Goal: Task Accomplishment & Management: Use online tool/utility

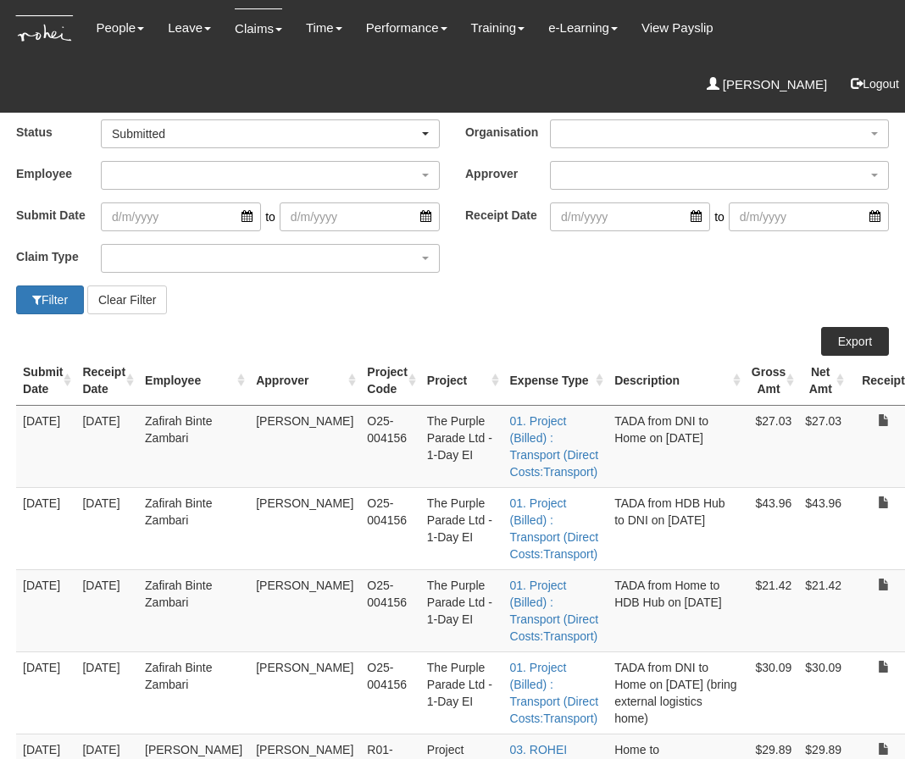
select select "50"
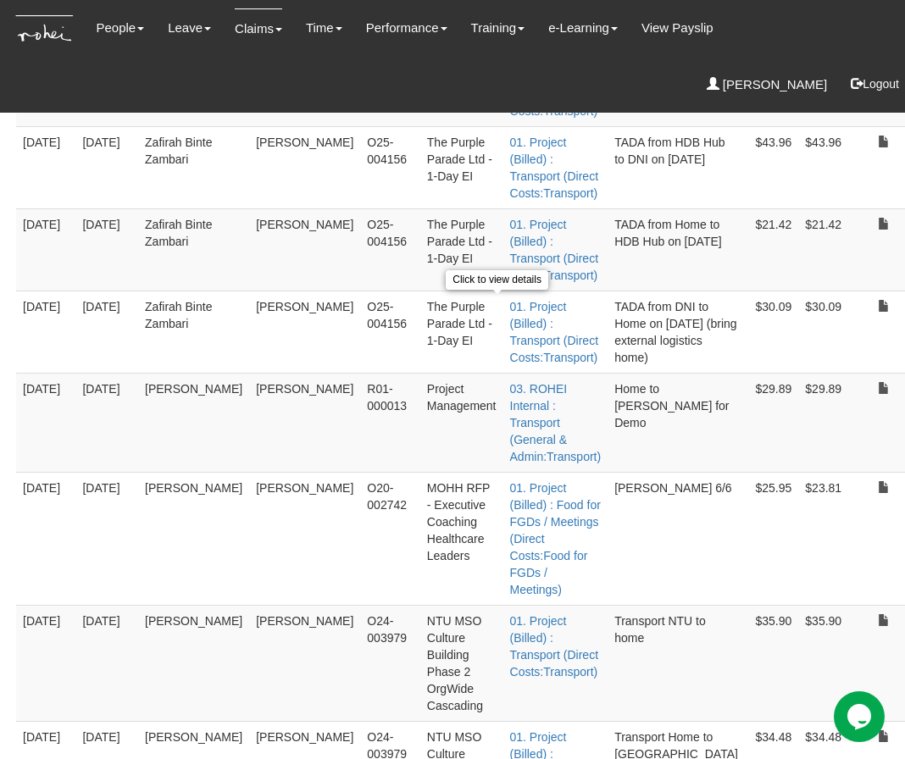
scroll to position [792, 0]
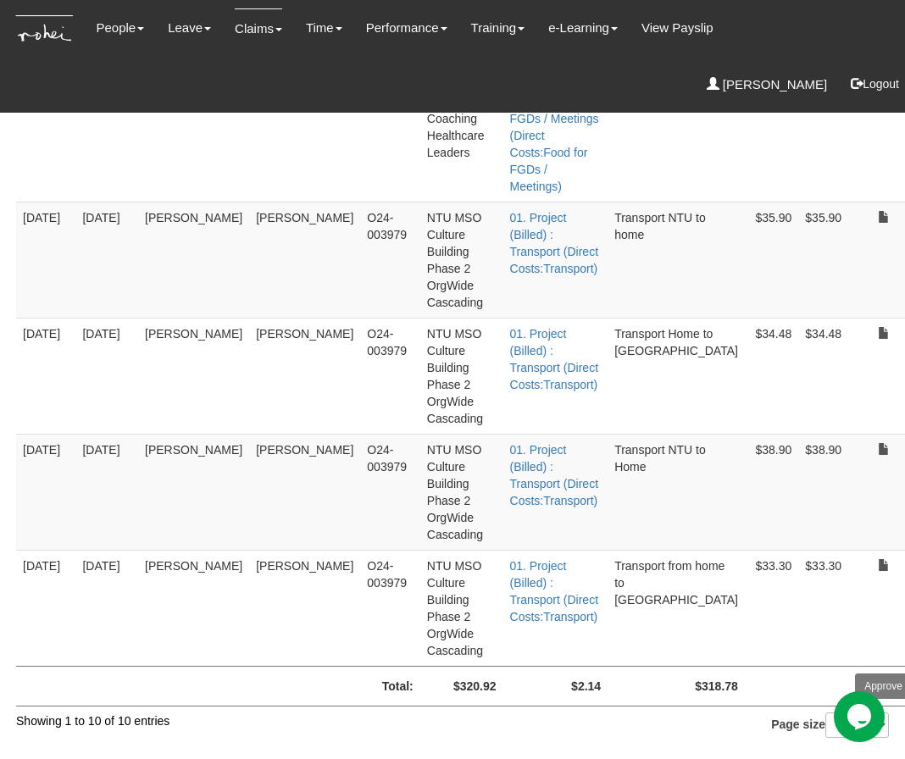
click at [745, 613] on td "$33.30" at bounding box center [771, 608] width 53 height 116
click at [798, 490] on td "$38.90" at bounding box center [823, 492] width 50 height 116
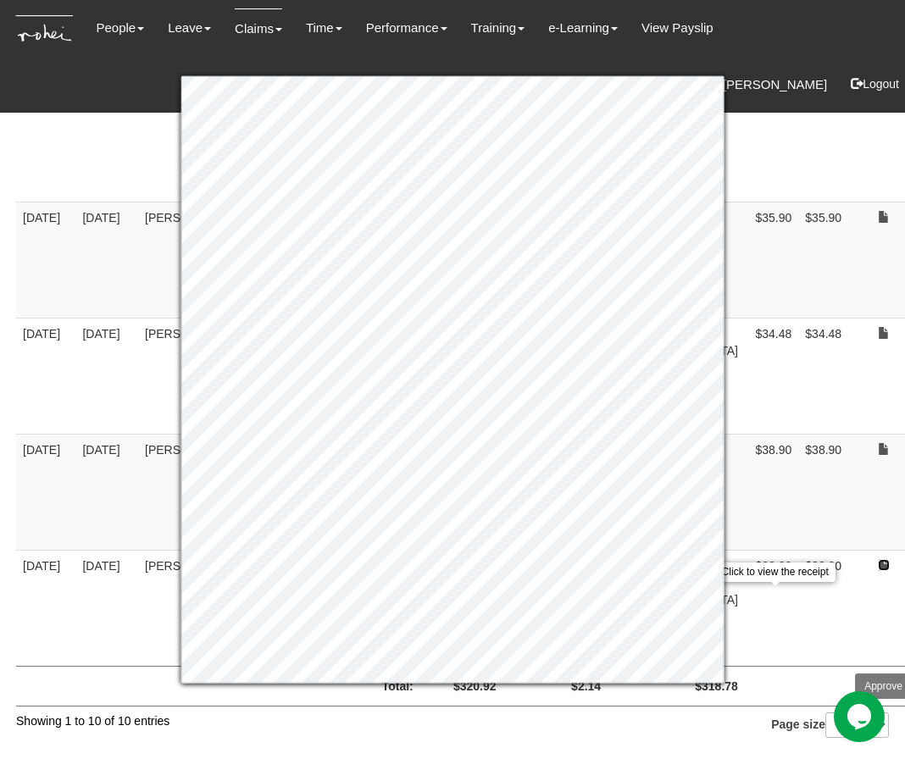
click at [878, 565] on link at bounding box center [884, 565] width 12 height 12
click at [878, 446] on link at bounding box center [884, 449] width 12 height 12
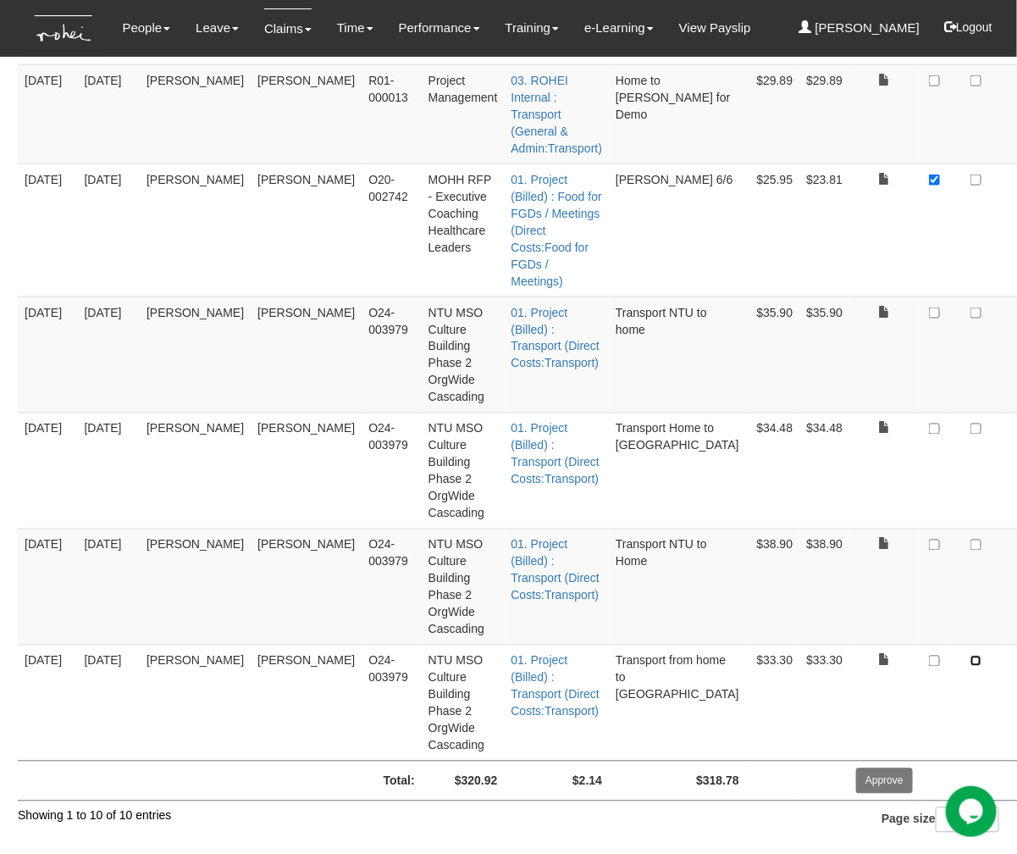
click at [904, 663] on input "checkbox" at bounding box center [976, 661] width 11 height 11
checkbox input "true"
click at [904, 592] on td at bounding box center [976, 587] width 52 height 116
click at [904, 543] on input "checkbox" at bounding box center [976, 545] width 11 height 11
checkbox input "true"
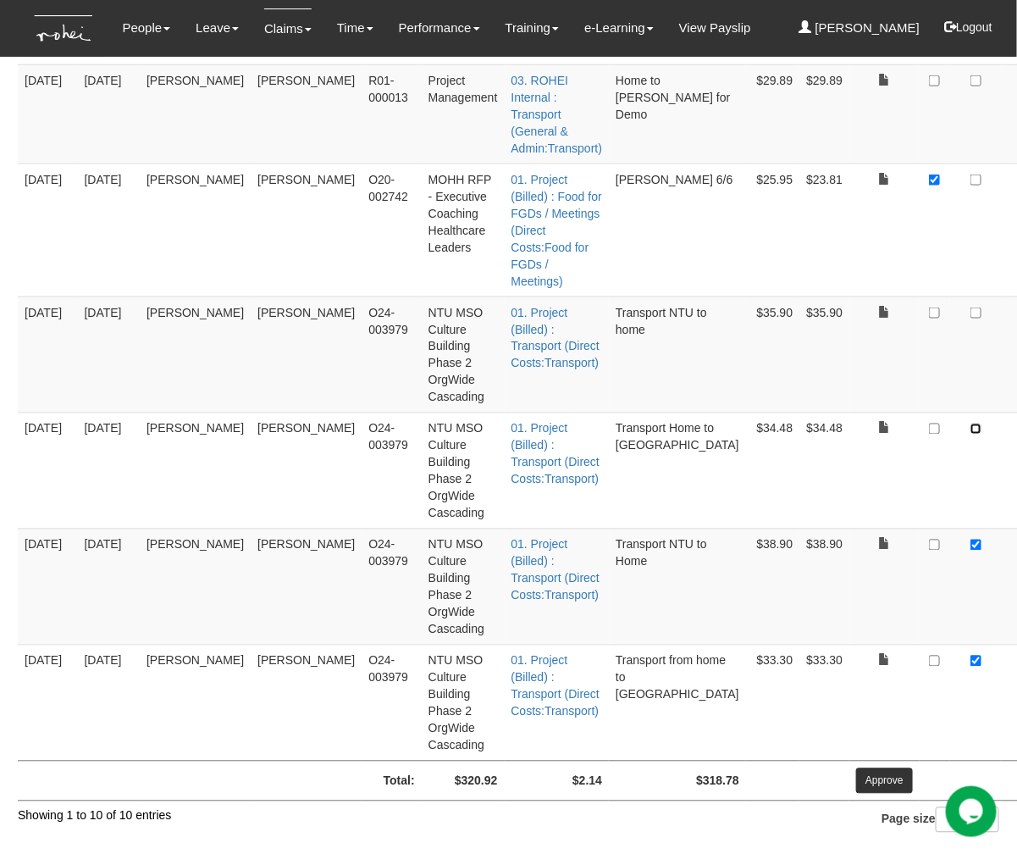
click at [904, 429] on input "checkbox" at bounding box center [976, 429] width 11 height 11
checkbox input "true"
click at [904, 314] on input "checkbox" at bounding box center [976, 313] width 11 height 11
checkbox input "true"
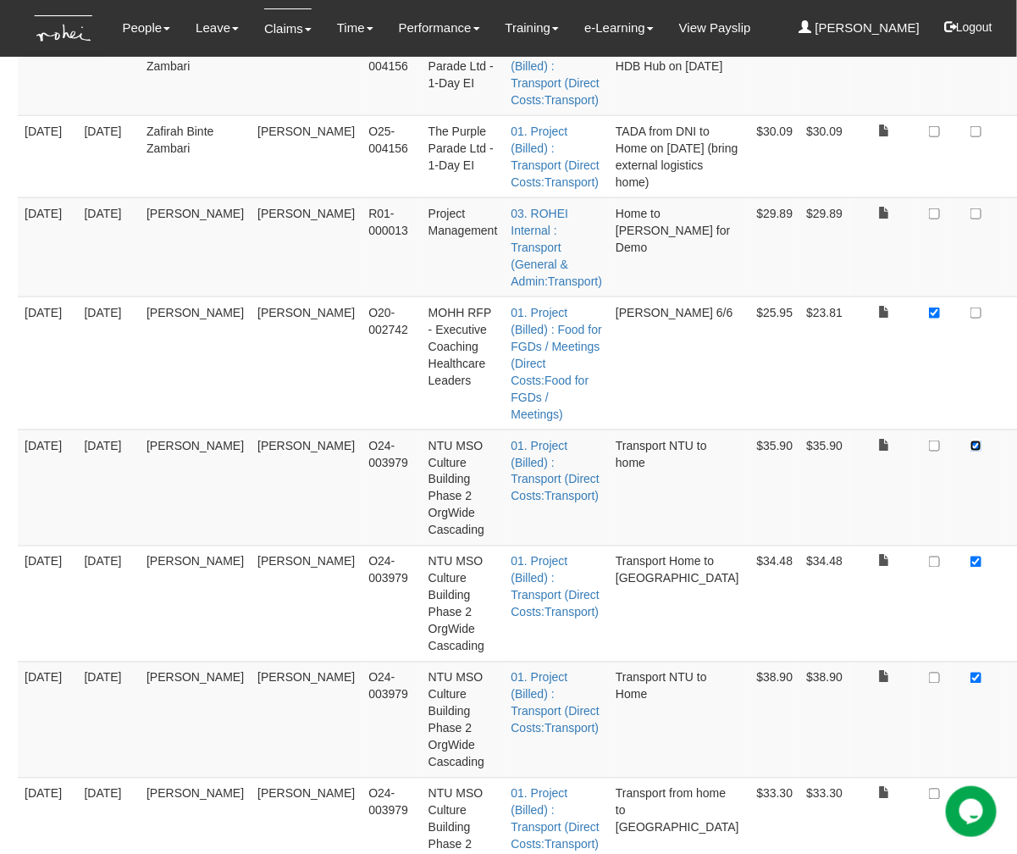
scroll to position [534, 0]
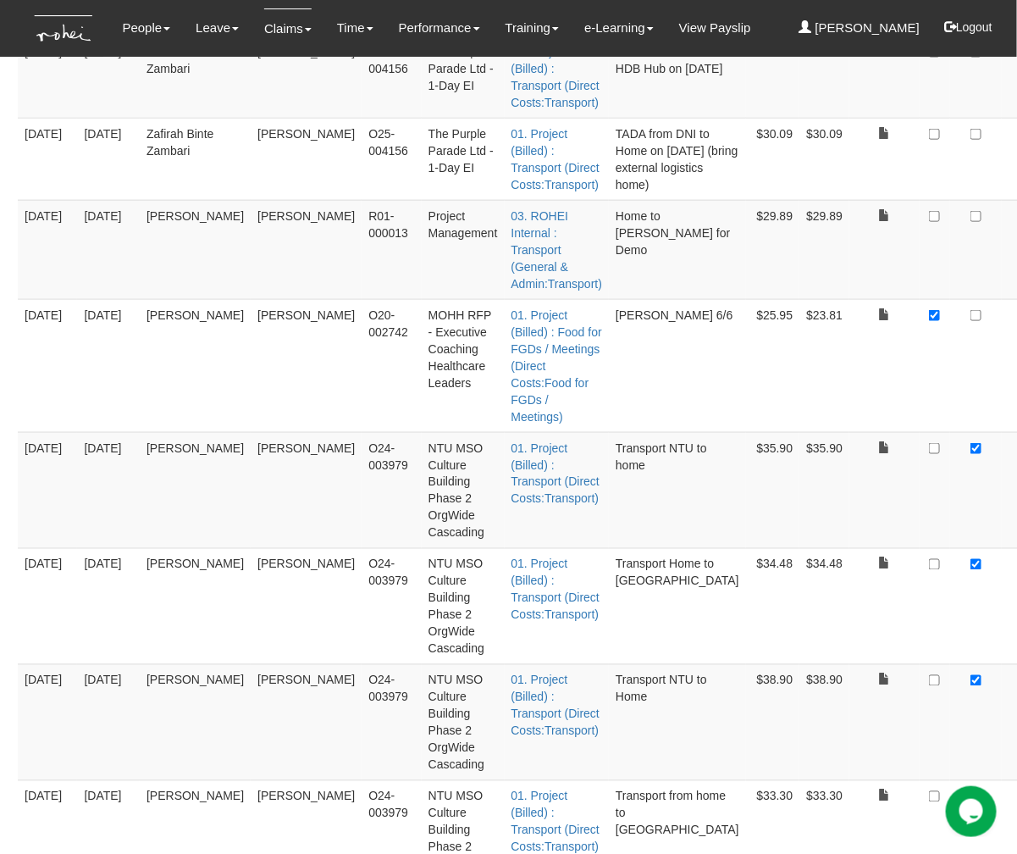
click at [904, 299] on td at bounding box center [976, 249] width 52 height 99
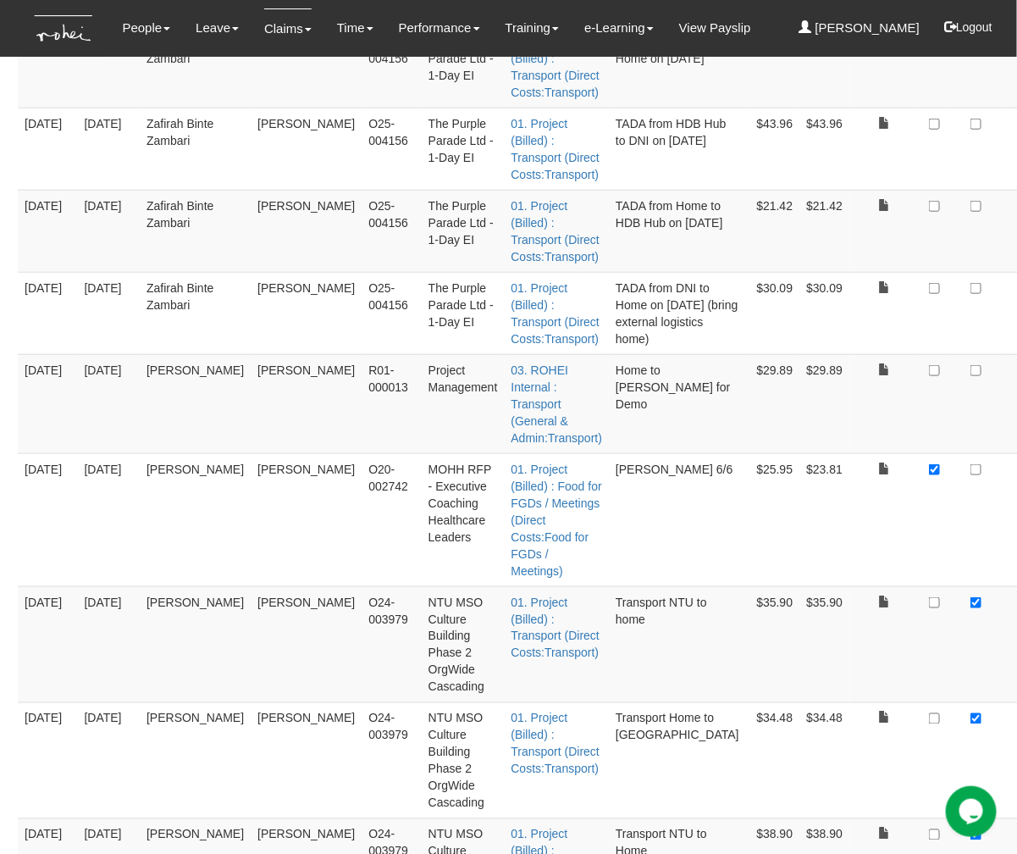
scroll to position [376, 0]
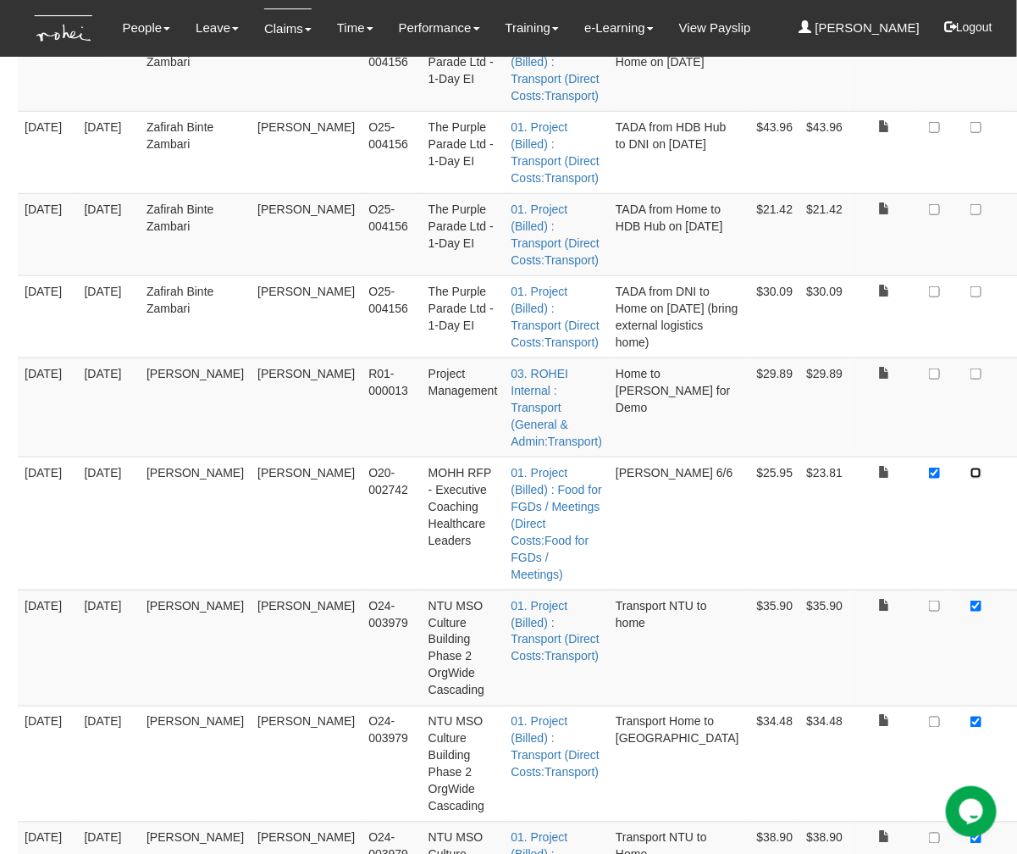
click at [904, 479] on input "checkbox" at bounding box center [976, 473] width 11 height 11
checkbox input "true"
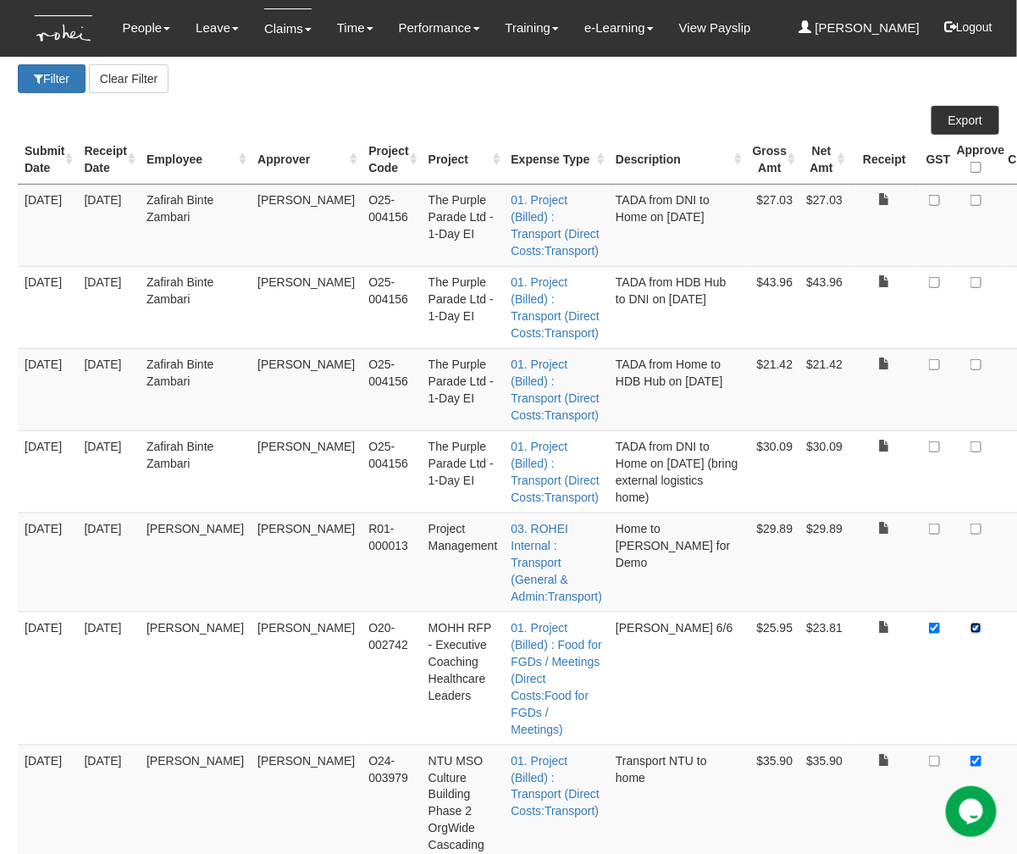
scroll to position [236, 0]
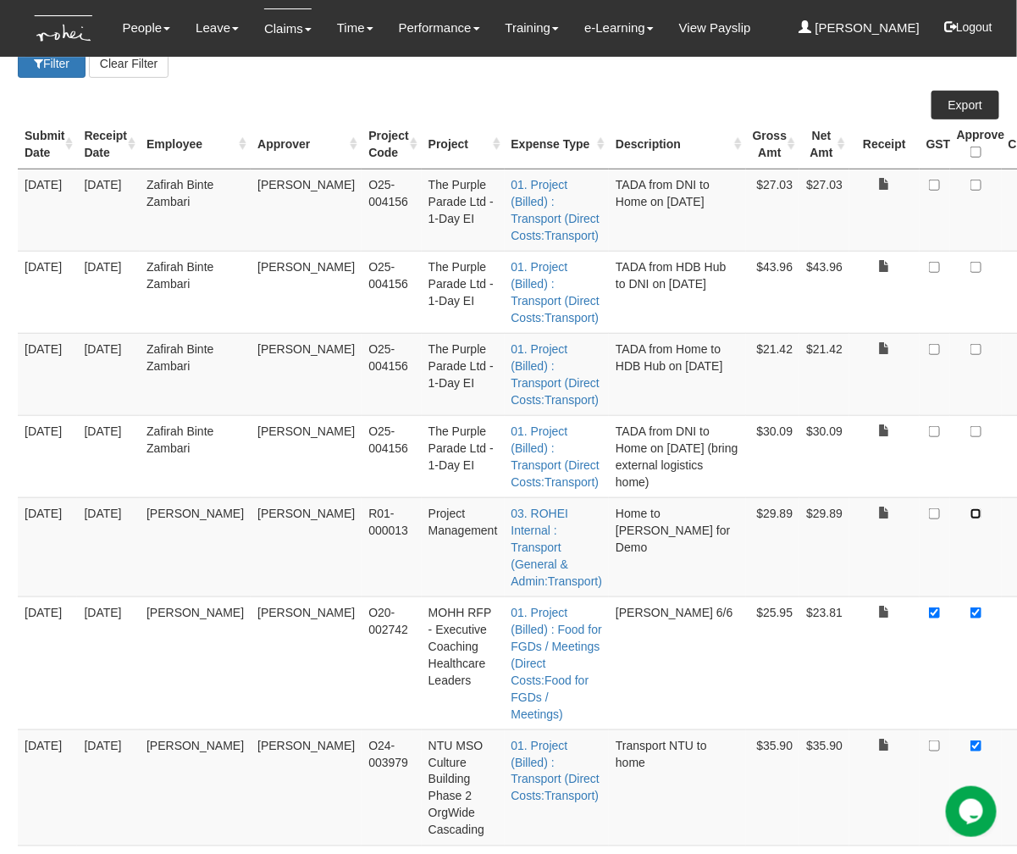
click at [904, 519] on input "checkbox" at bounding box center [976, 513] width 11 height 11
checkbox input "true"
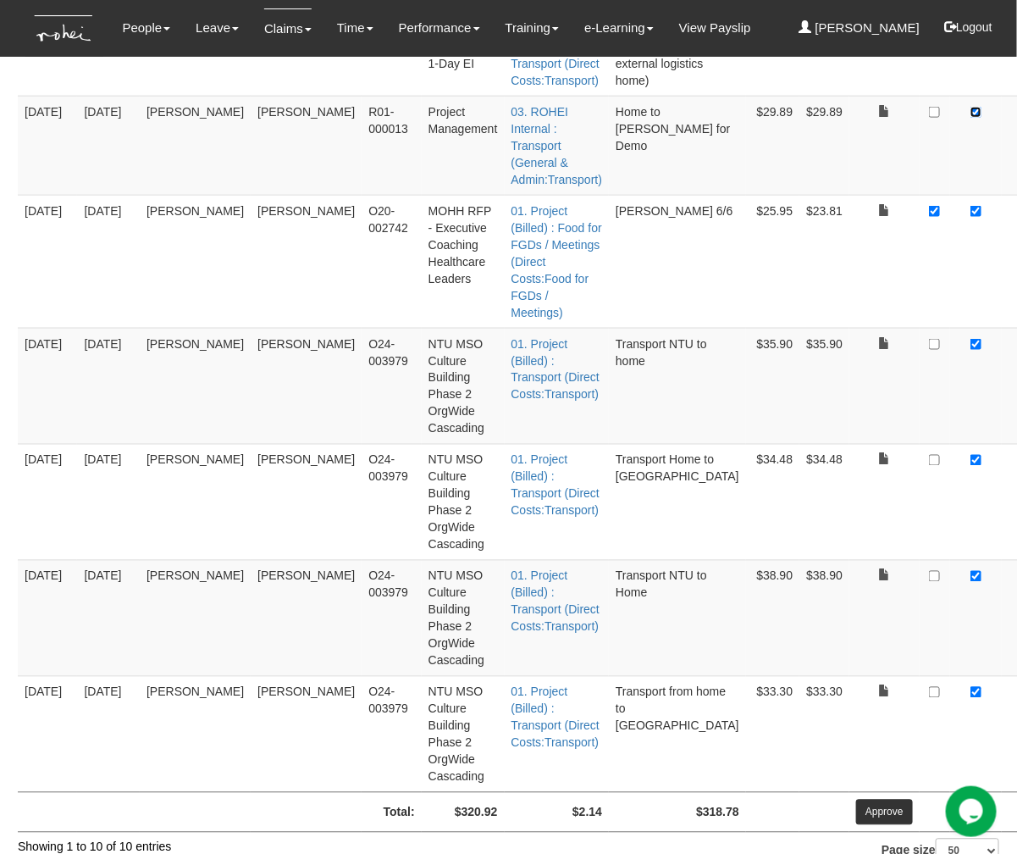
scroll to position [699, 0]
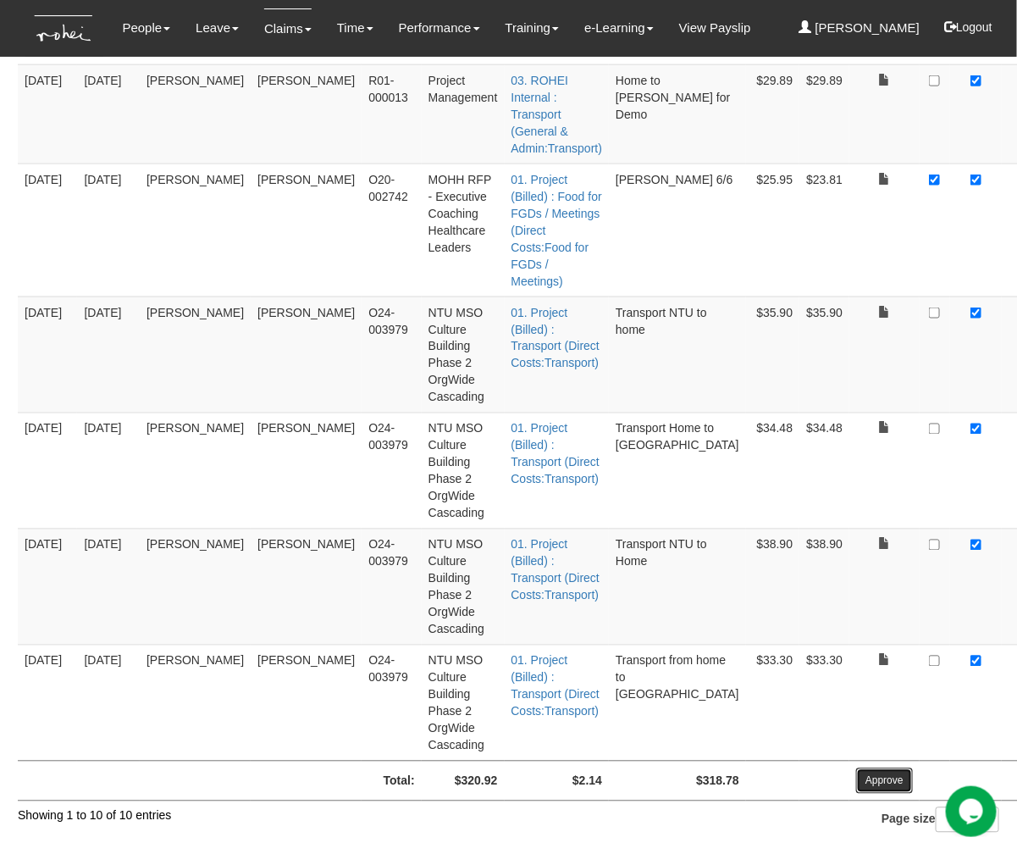
click at [856, 758] on input "Approve" at bounding box center [884, 780] width 57 height 25
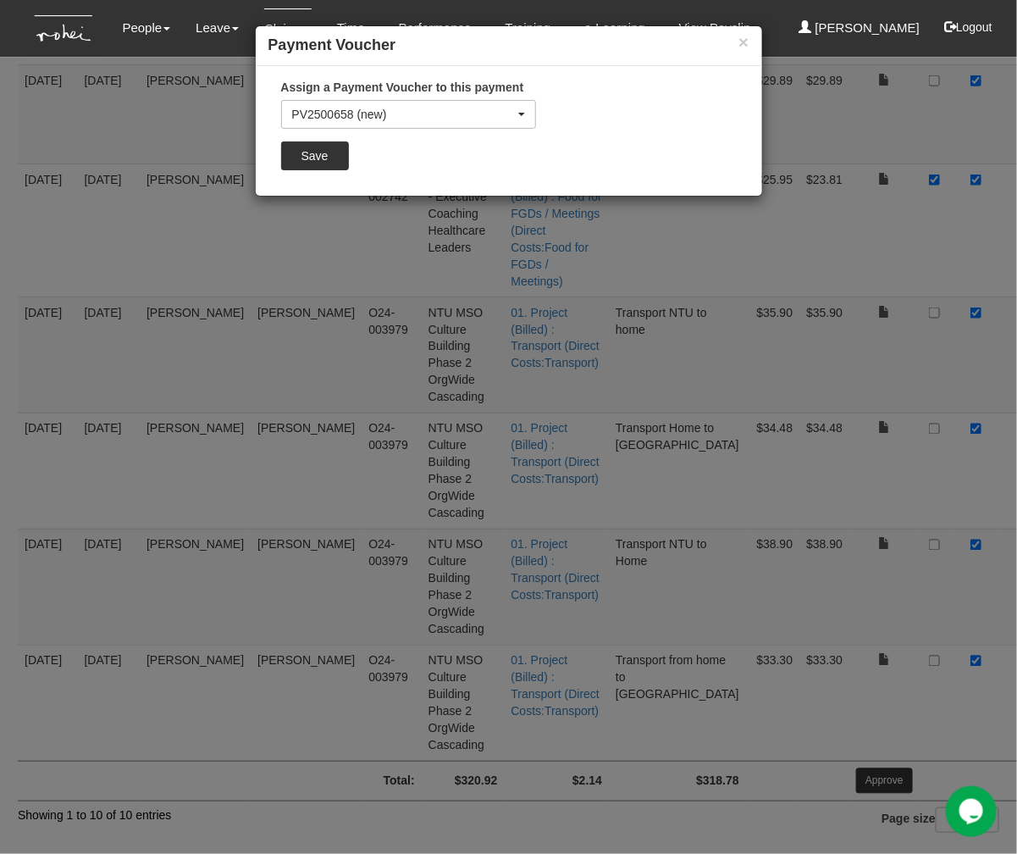
click at [333, 140] on div "Assign a Payment Voucher to this payment PV2500658 (new) PV2500657 PV2500656 PV…" at bounding box center [409, 131] width 280 height 104
click at [328, 152] on input "Save" at bounding box center [315, 155] width 68 height 29
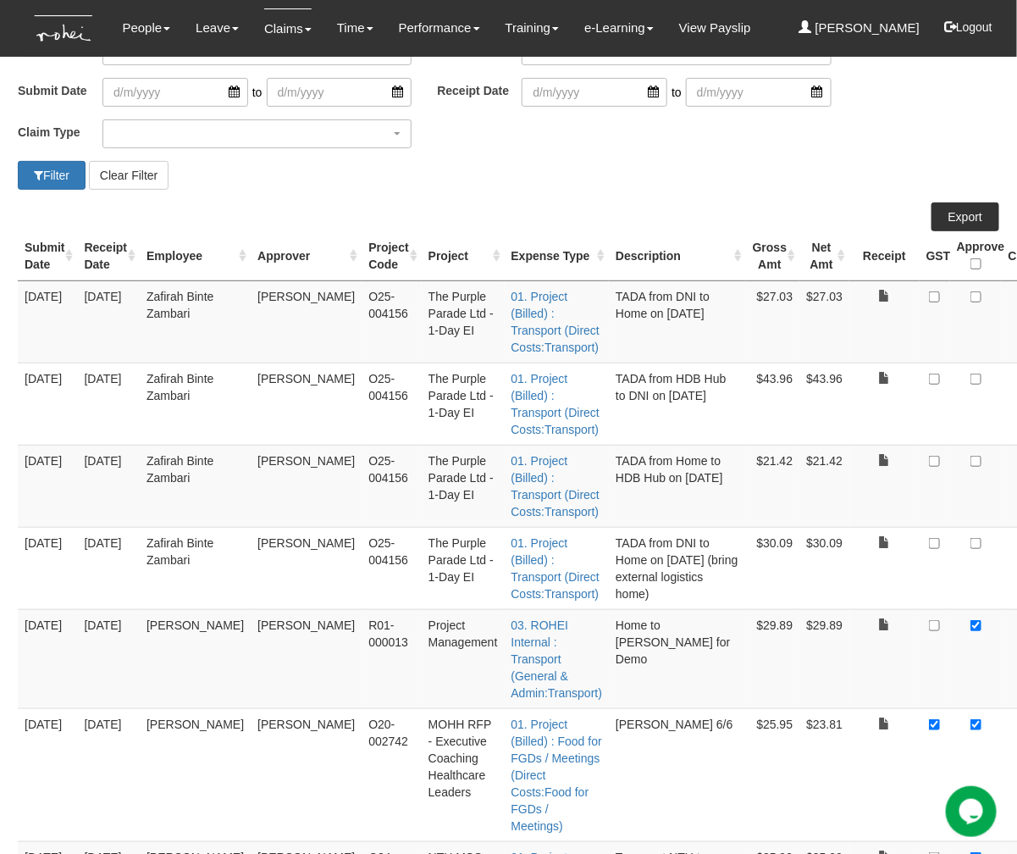
scroll to position [108, 0]
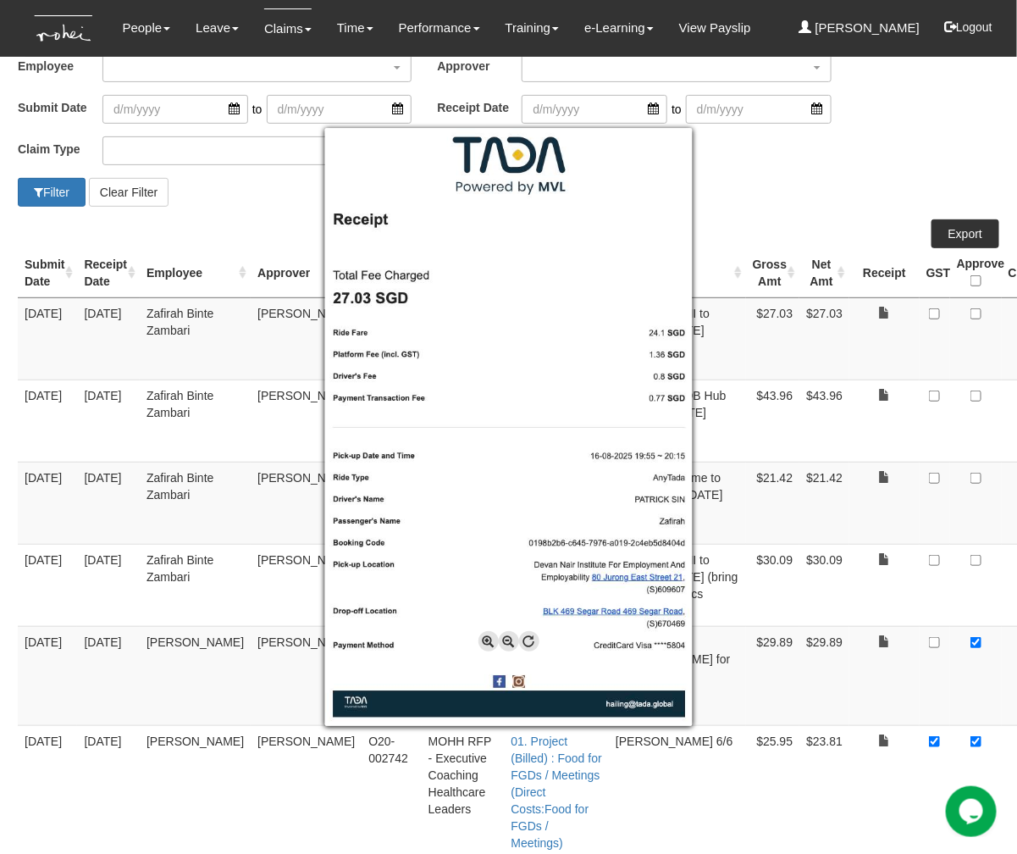
click at [800, 349] on div at bounding box center [508, 427] width 1017 height 854
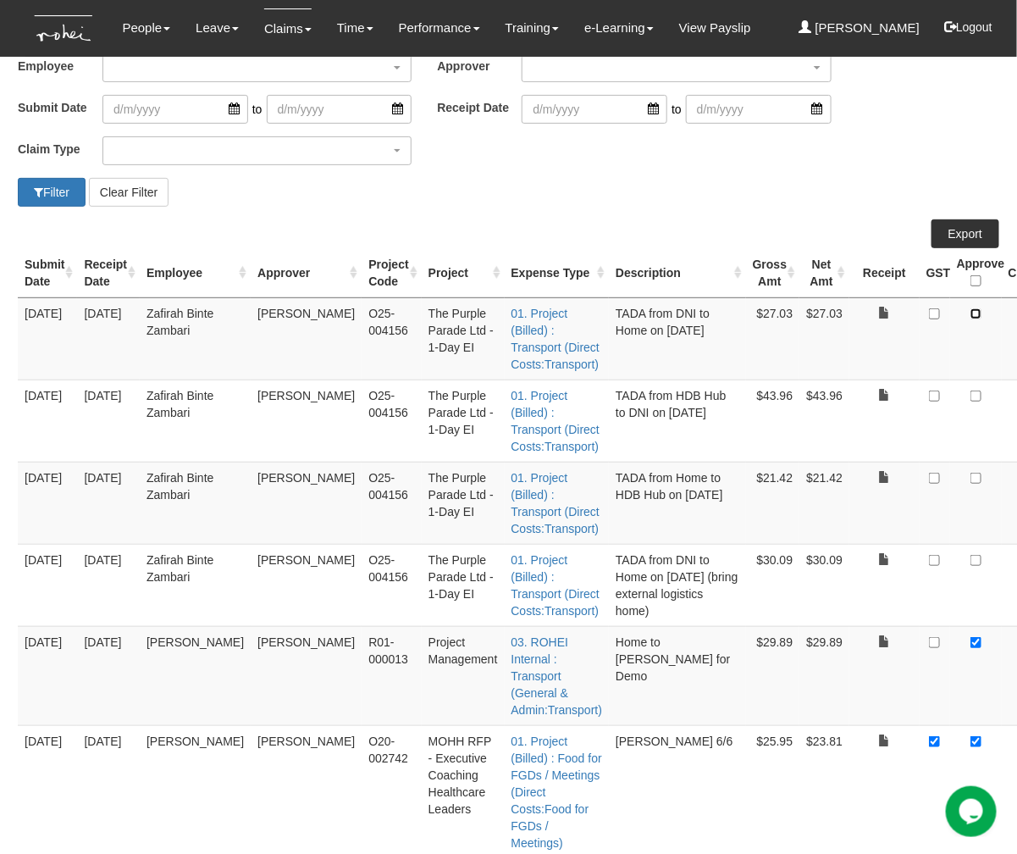
click at [904, 313] on input "checkbox" at bounding box center [976, 313] width 11 height 11
checkbox input "true"
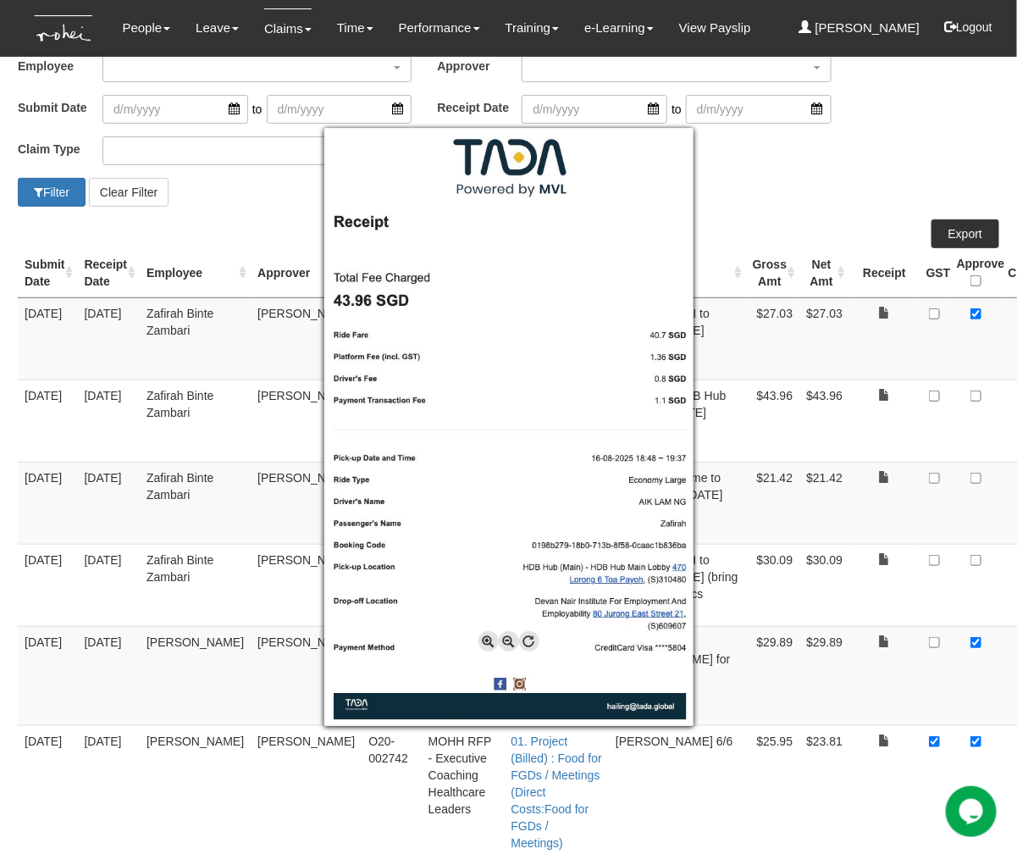
click at [866, 391] on div at bounding box center [508, 427] width 1017 height 854
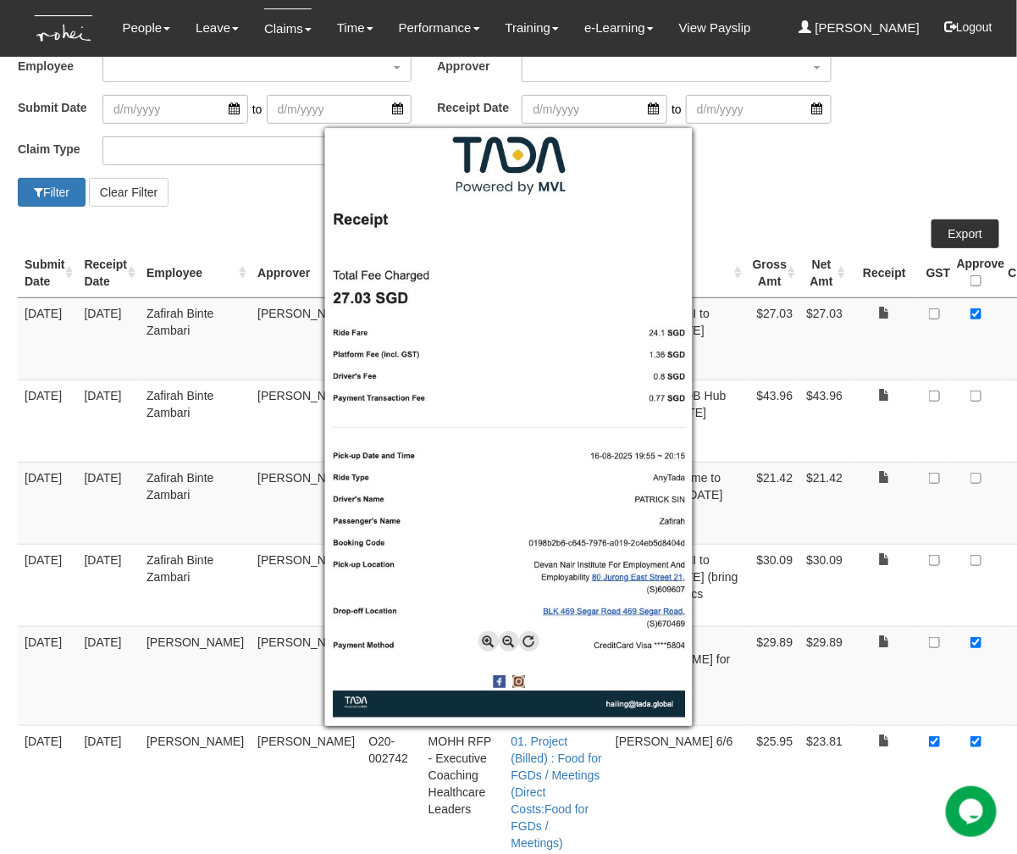
click at [867, 391] on div at bounding box center [508, 427] width 1017 height 854
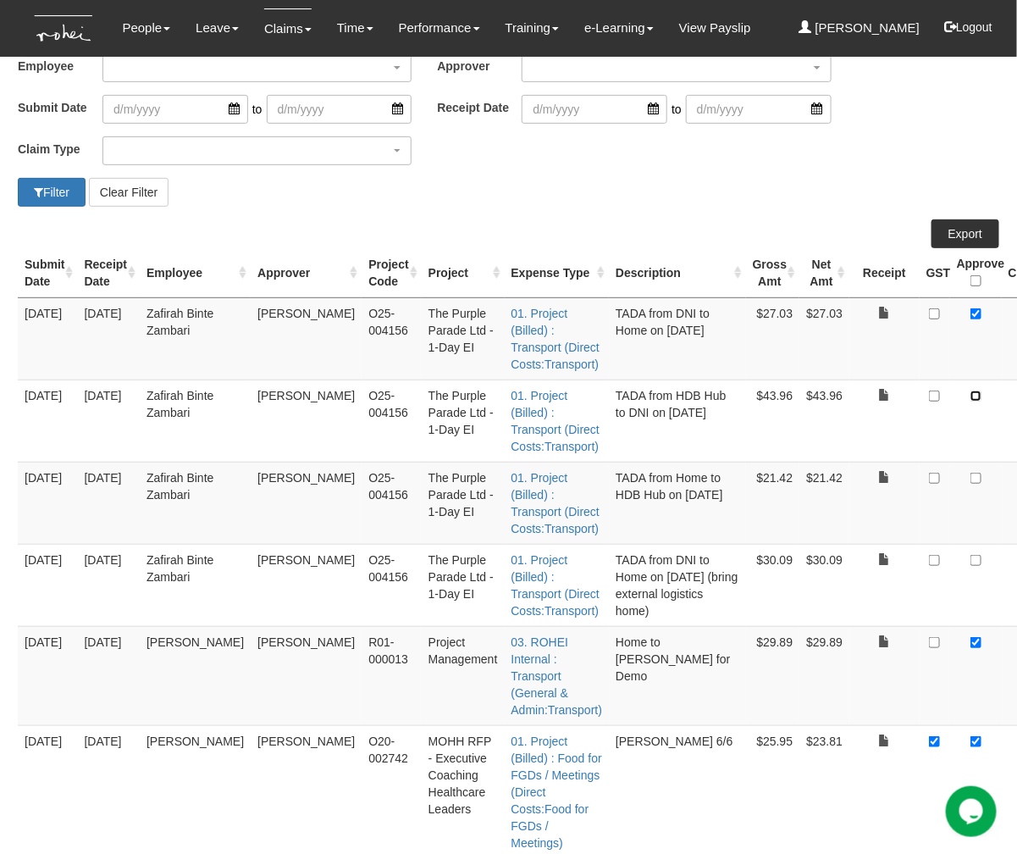
click at [904, 391] on input "checkbox" at bounding box center [976, 396] width 11 height 11
checkbox input "true"
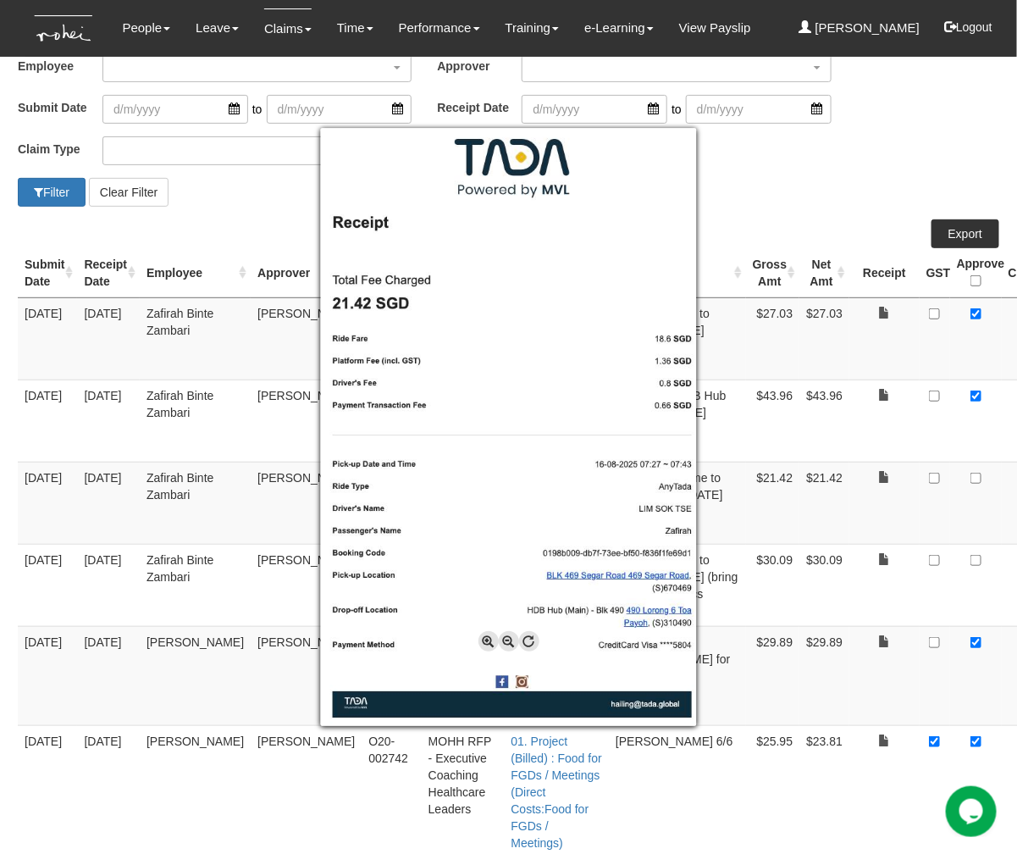
click at [865, 474] on div at bounding box center [508, 427] width 1017 height 854
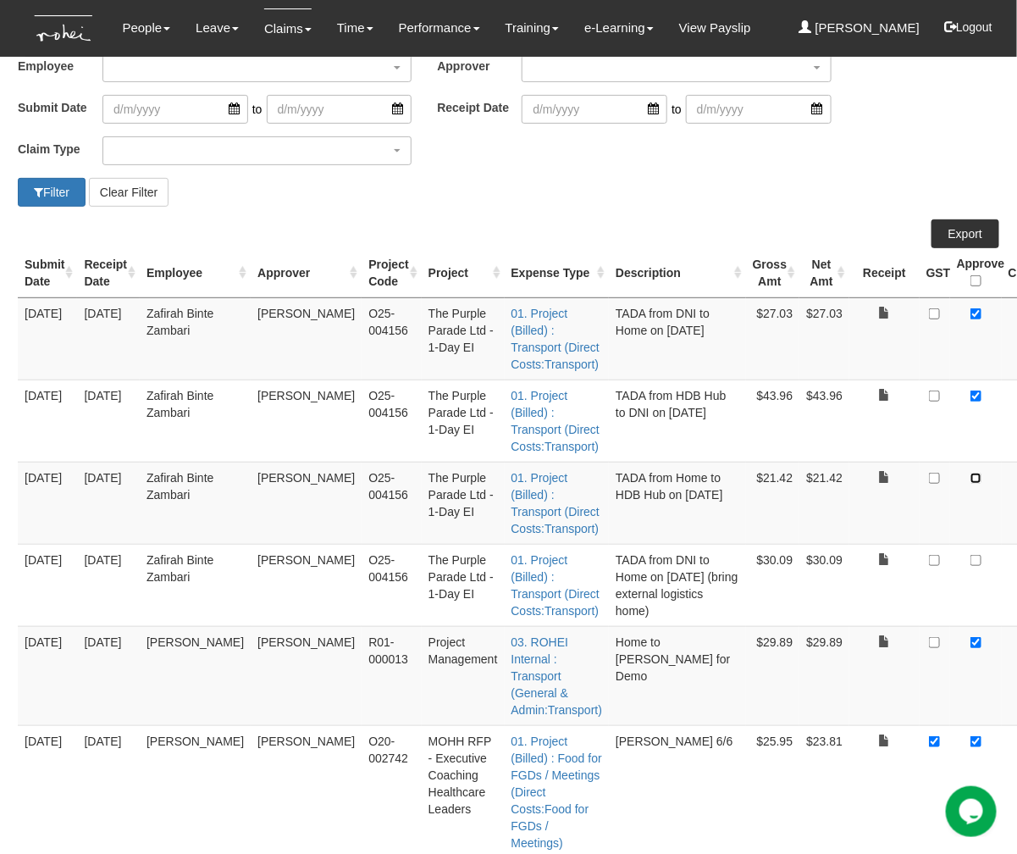
click at [904, 474] on input "checkbox" at bounding box center [976, 478] width 11 height 11
checkbox input "true"
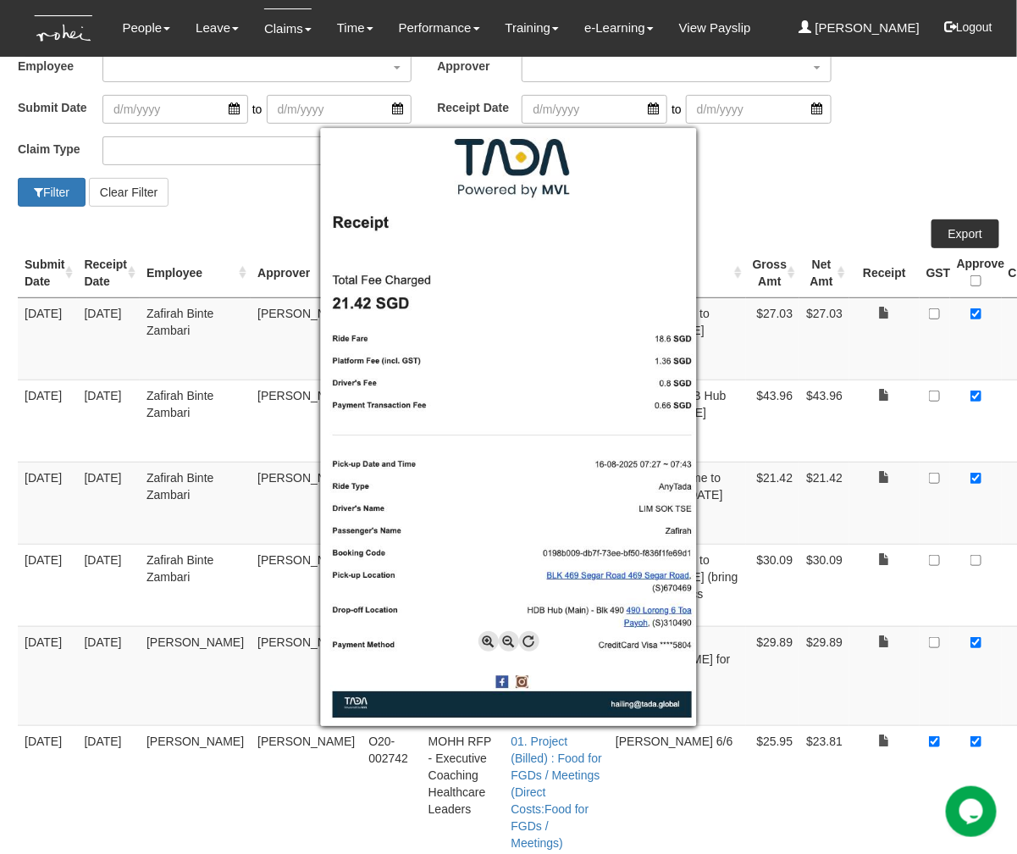
click at [822, 510] on div at bounding box center [508, 427] width 1017 height 854
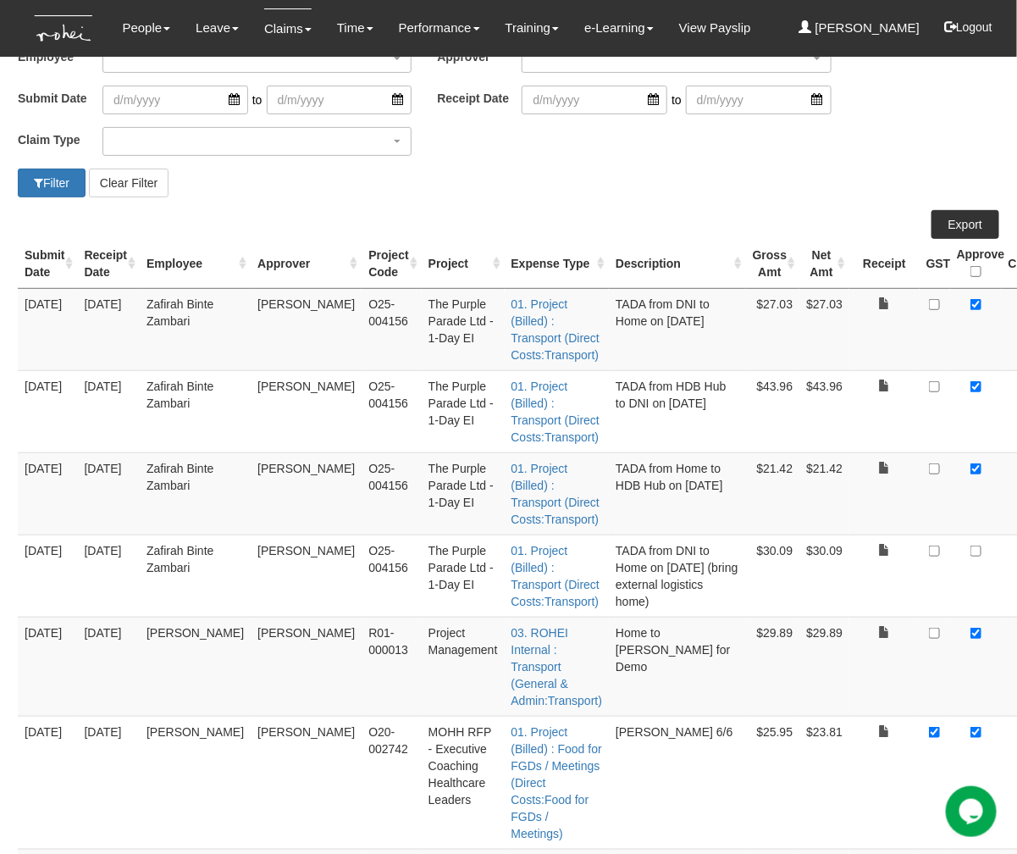
scroll to position [115, 0]
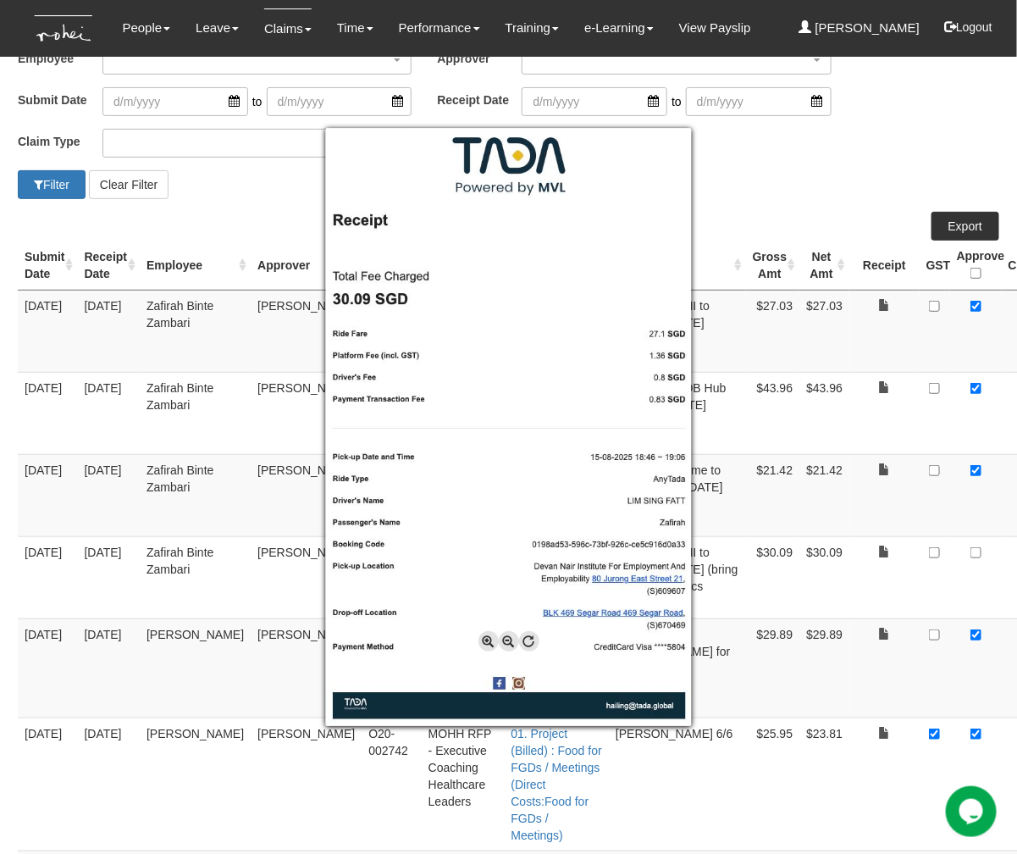
click at [868, 551] on div at bounding box center [508, 427] width 1017 height 854
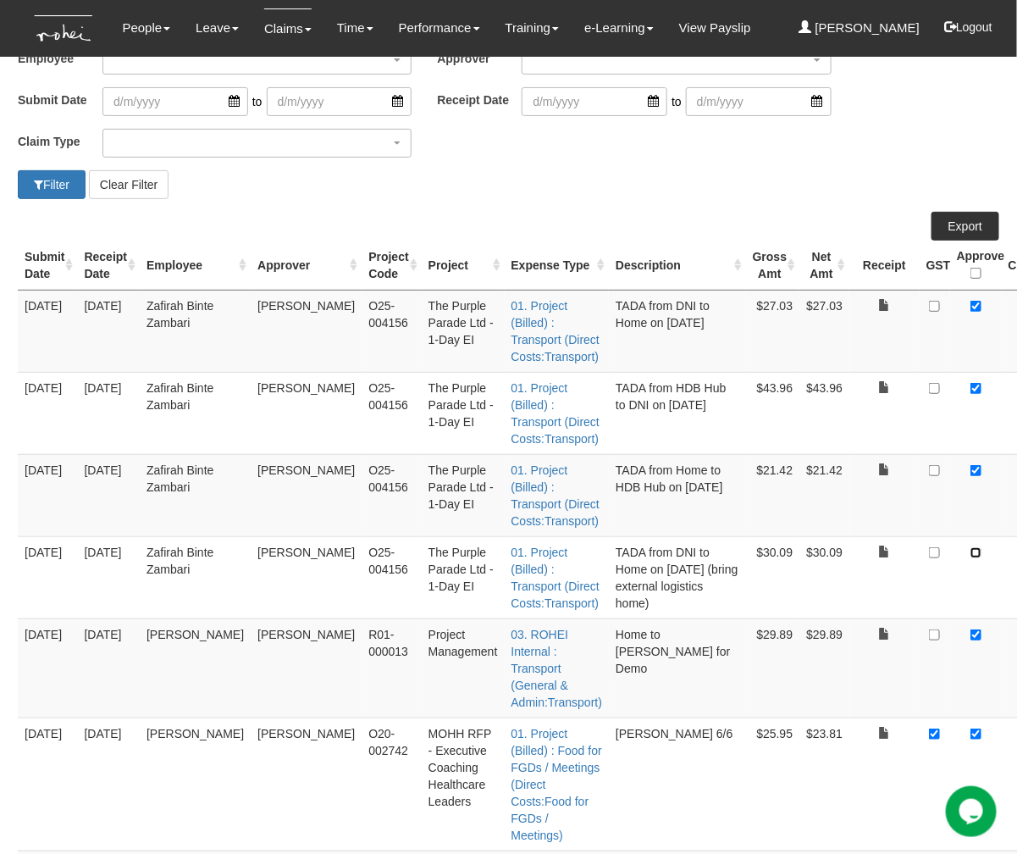
click at [904, 551] on input "checkbox" at bounding box center [976, 552] width 11 height 11
checkbox input "true"
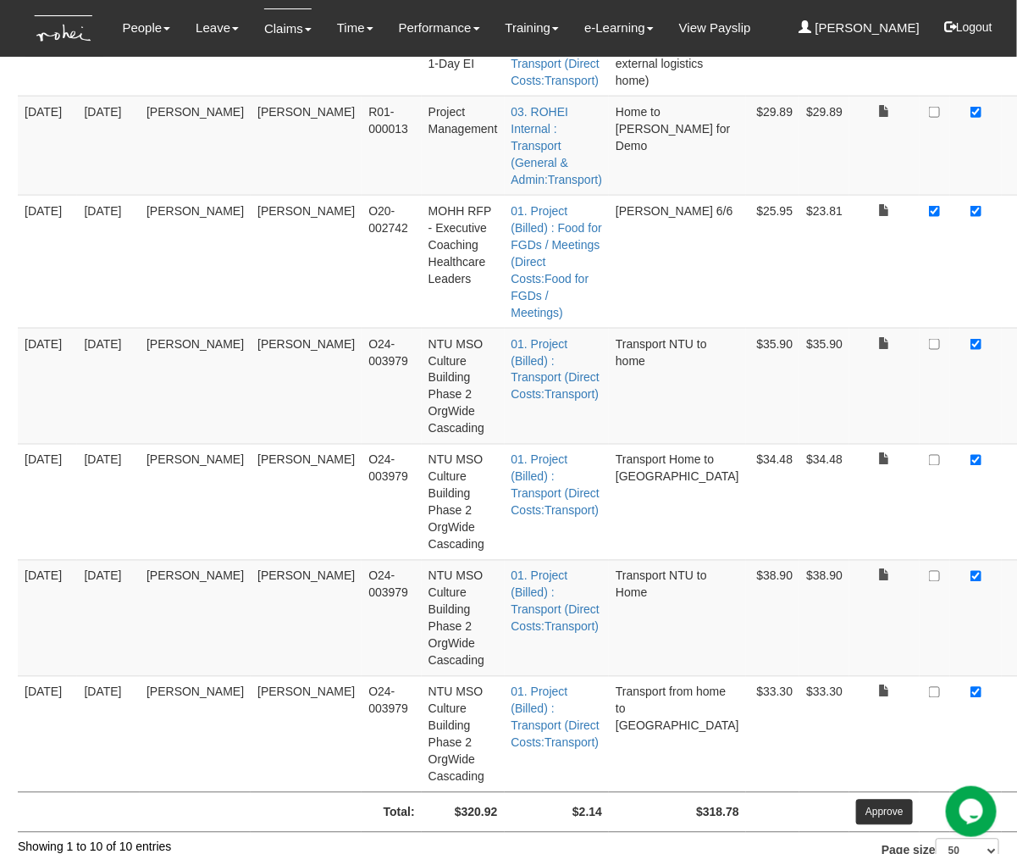
scroll to position [699, 0]
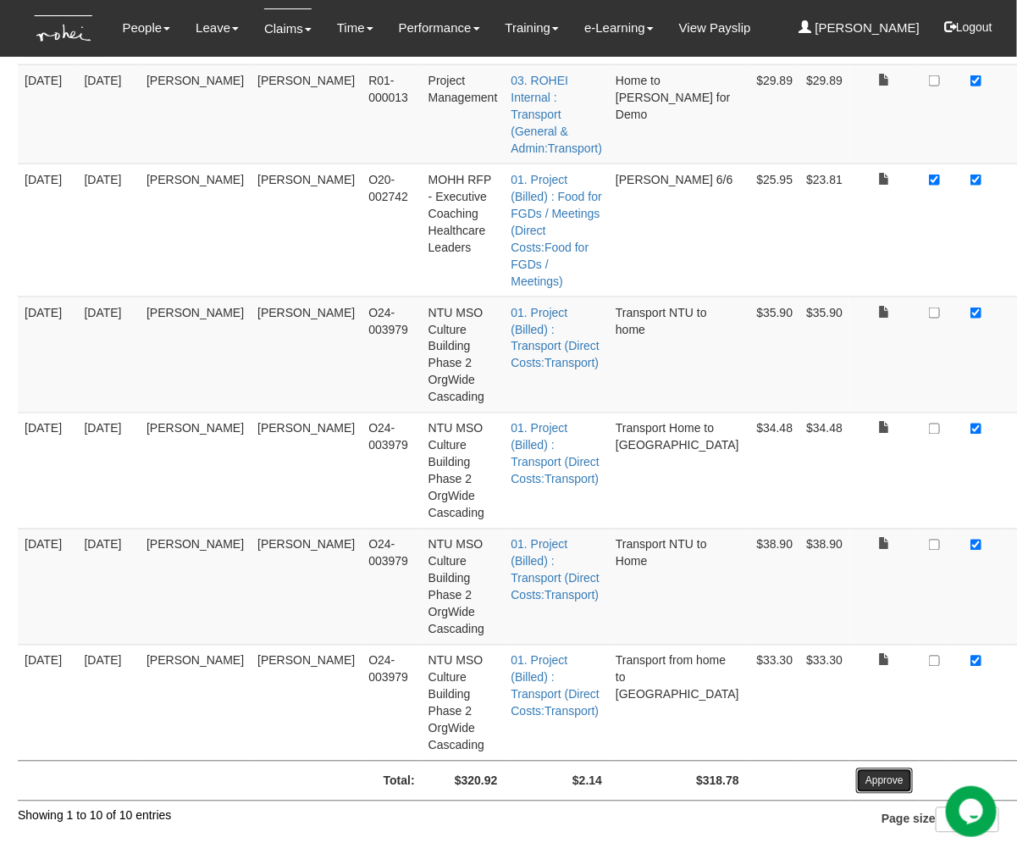
click at [856, 758] on input "Approve" at bounding box center [884, 780] width 57 height 25
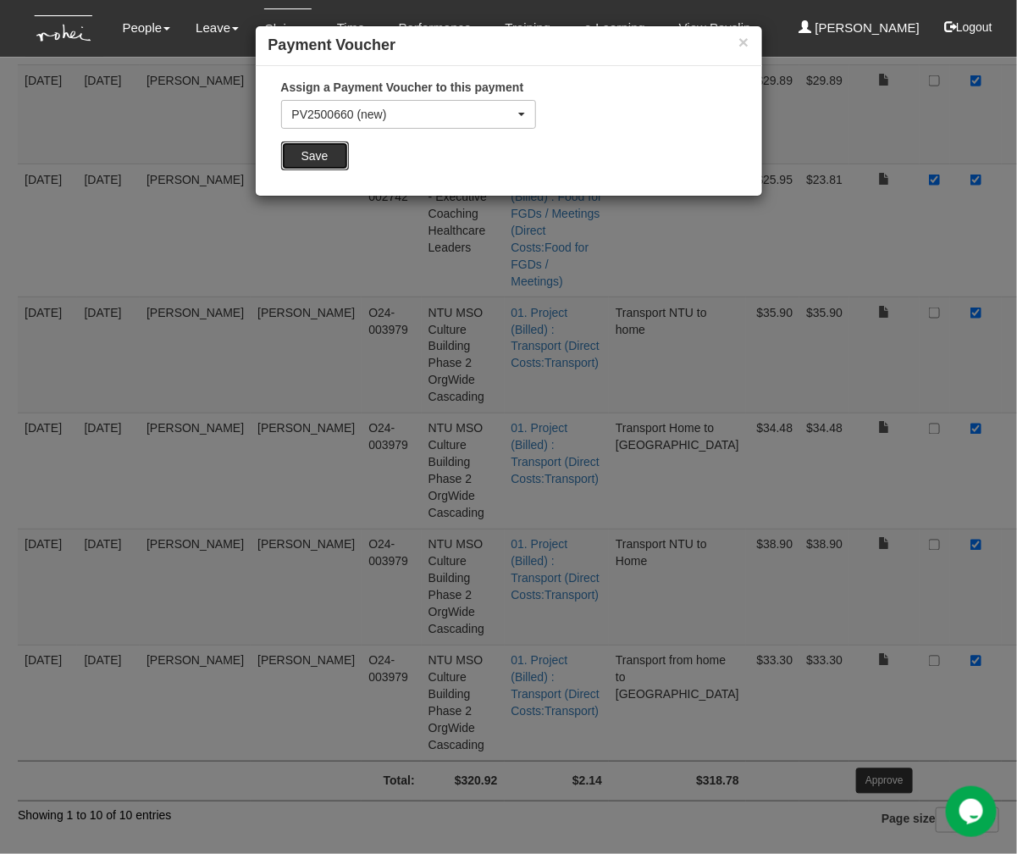
click at [311, 149] on input "Save" at bounding box center [315, 155] width 68 height 29
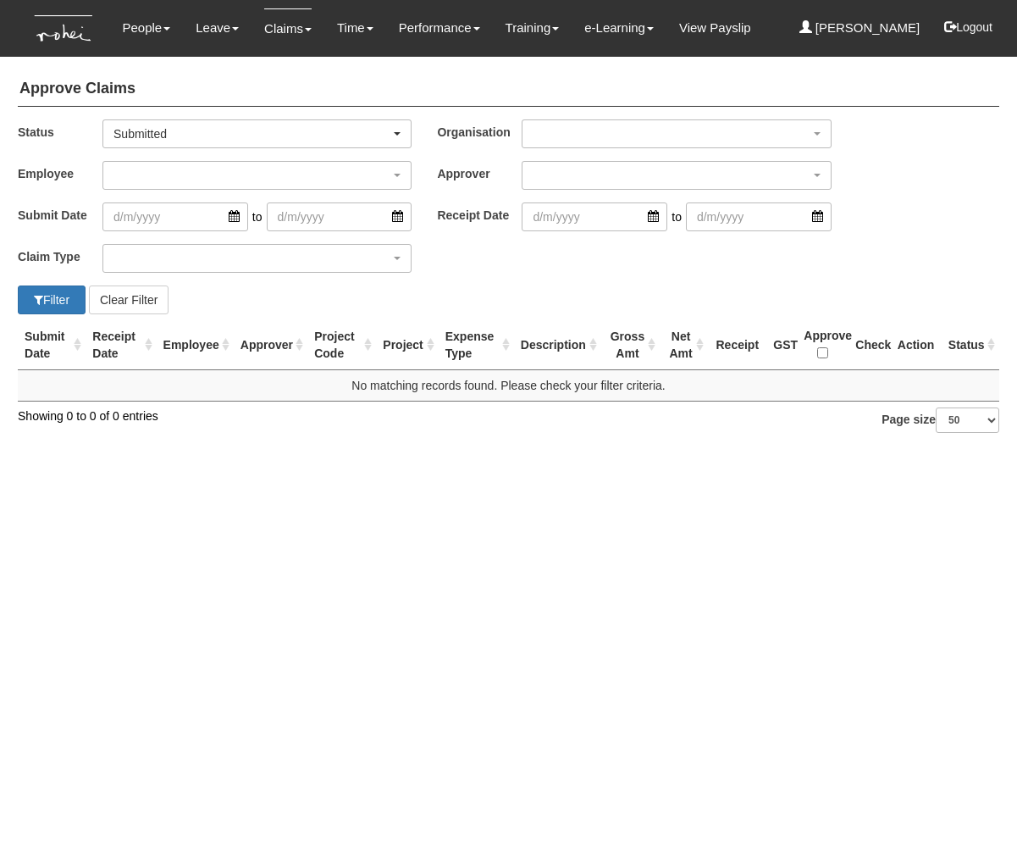
select select "50"
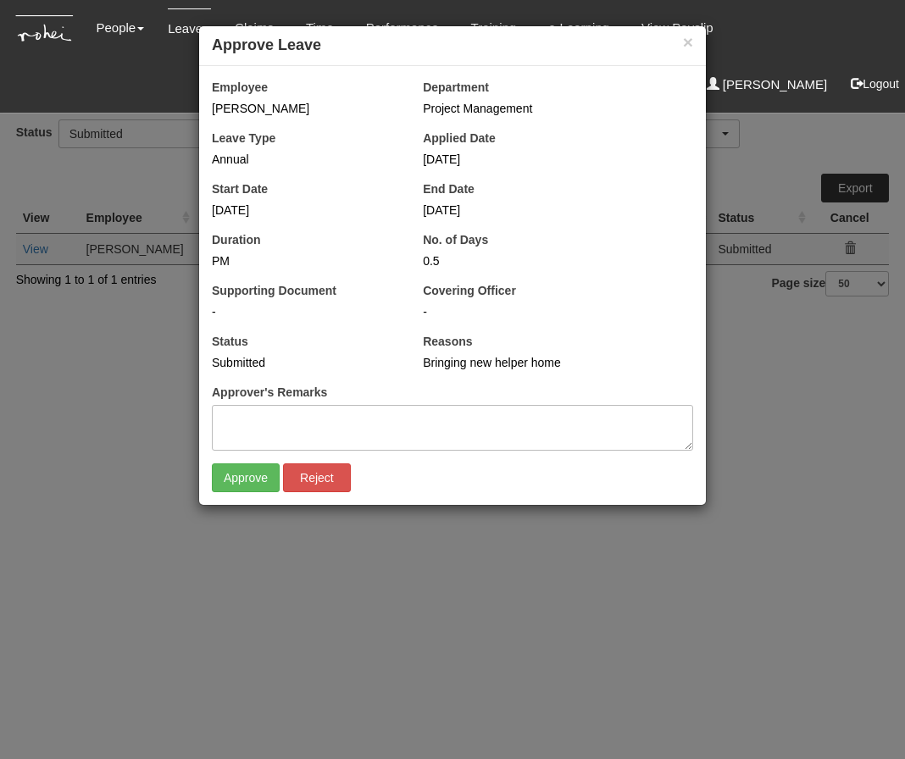
select select "50"
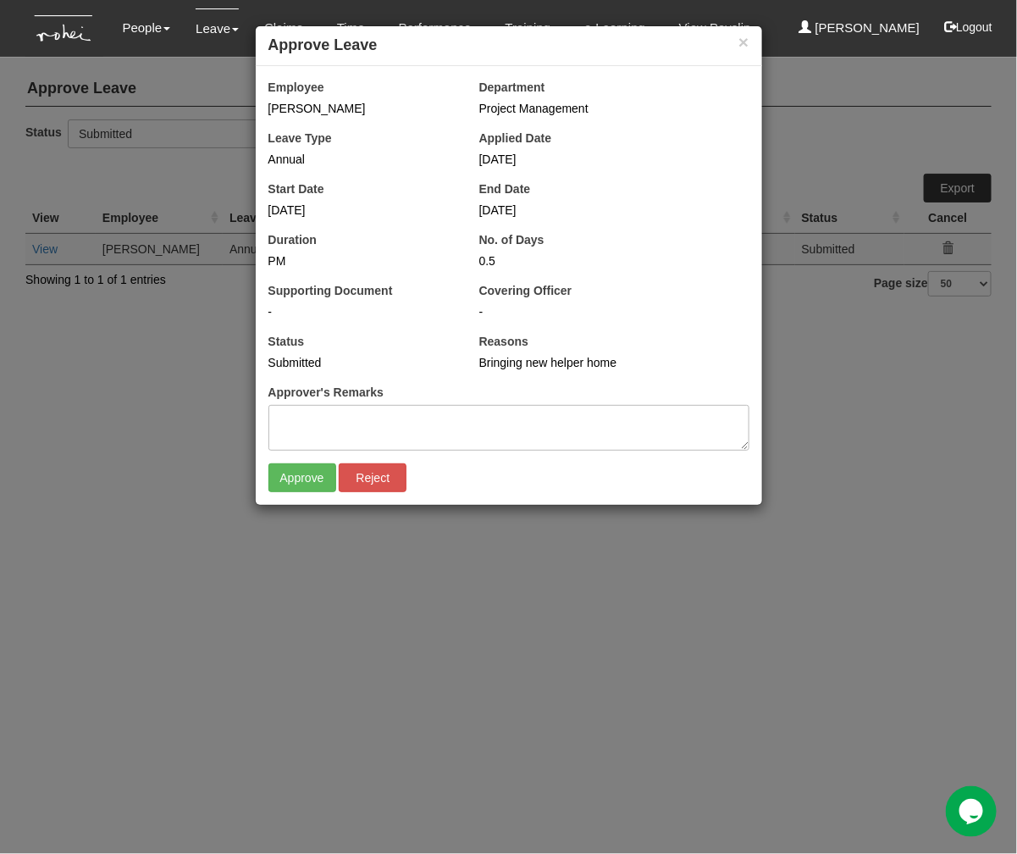
click at [388, 336] on div "Status Submitted" at bounding box center [361, 352] width 211 height 38
click at [289, 473] on input "Approve" at bounding box center [303, 477] width 68 height 29
select select "50"
